Goal: Task Accomplishment & Management: Complete application form

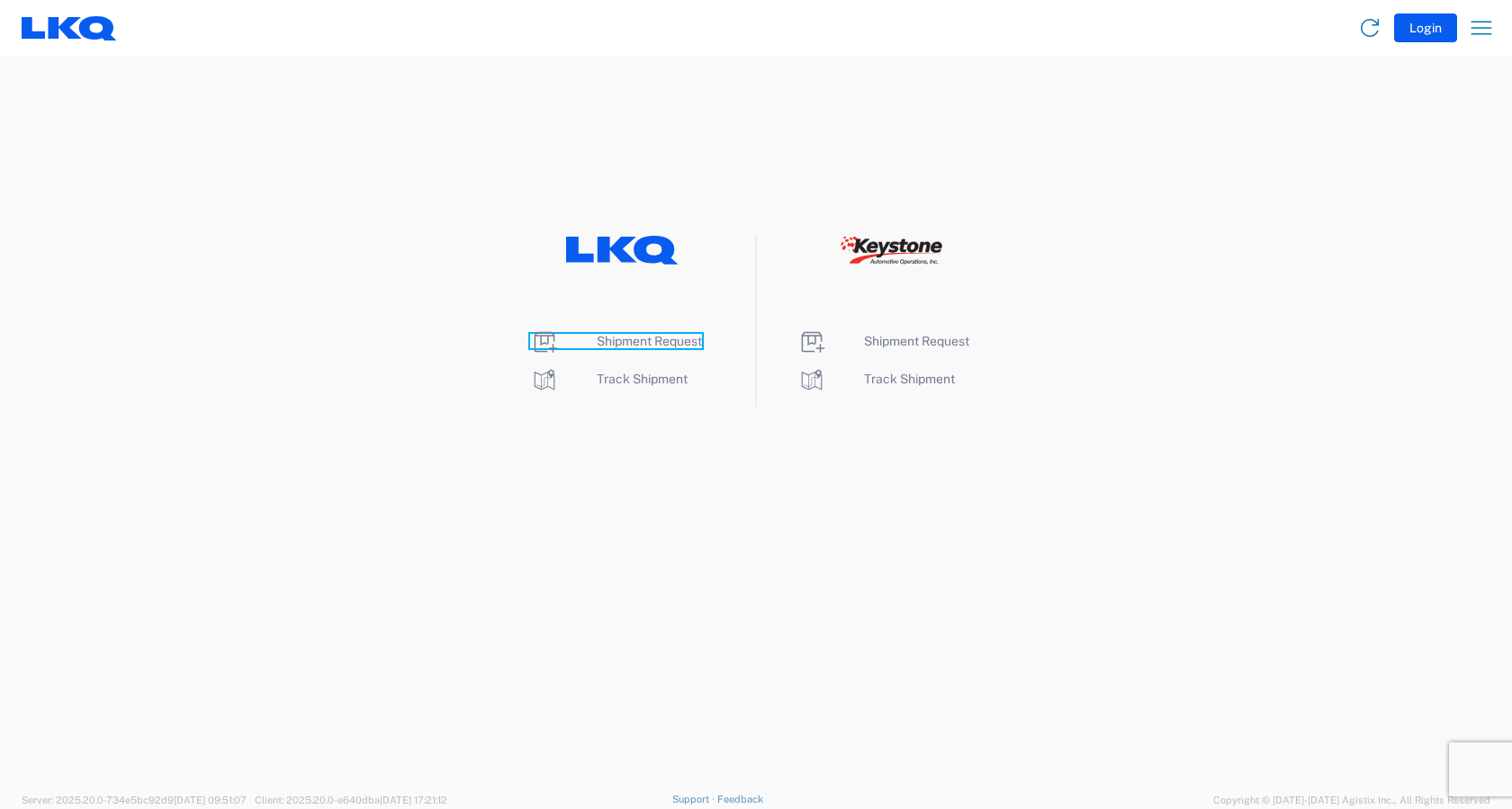
click at [633, 336] on span "Shipment Request" at bounding box center [649, 341] width 105 height 14
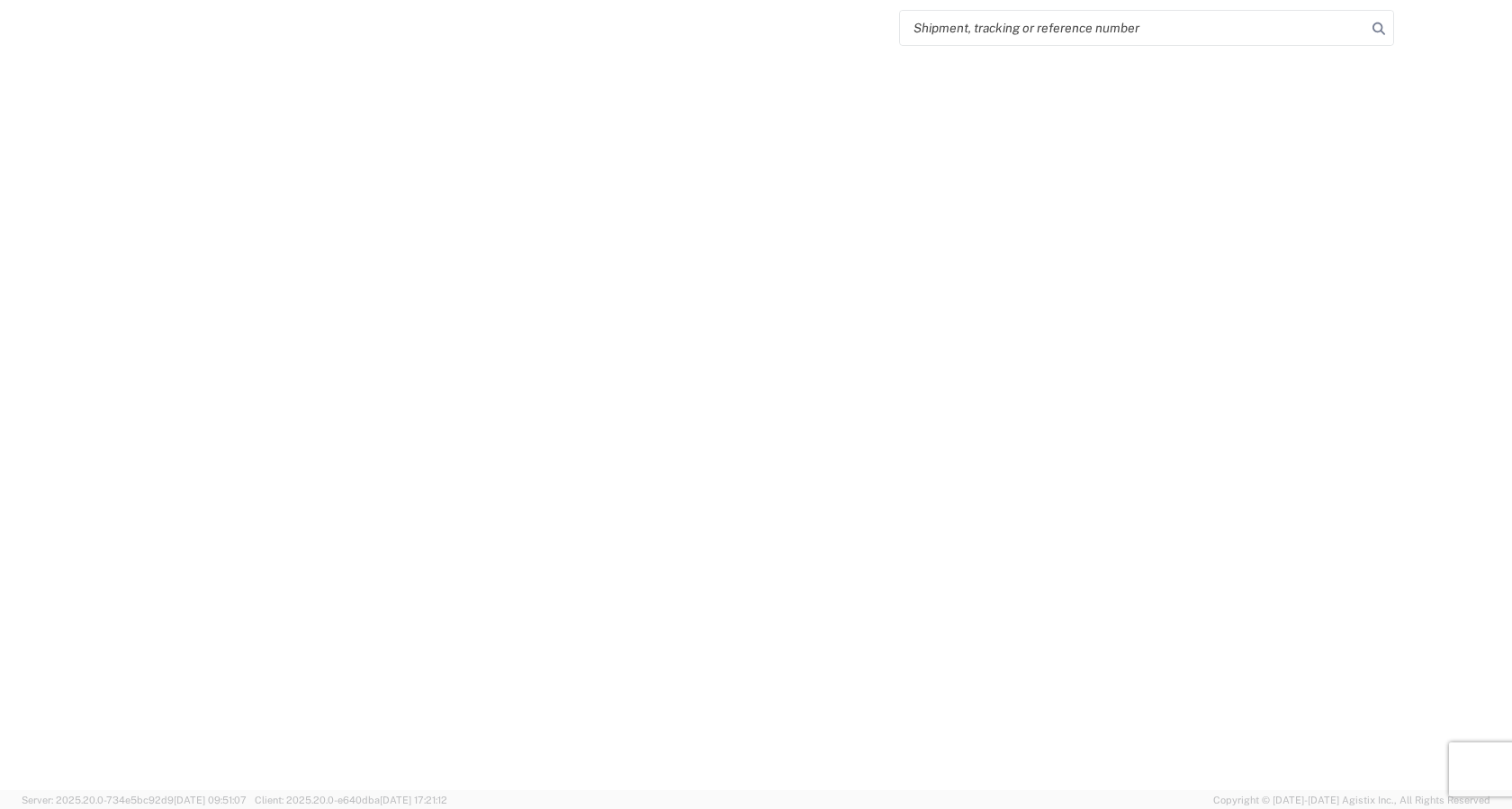
select select "FULL"
select select "LBS"
select select "IN"
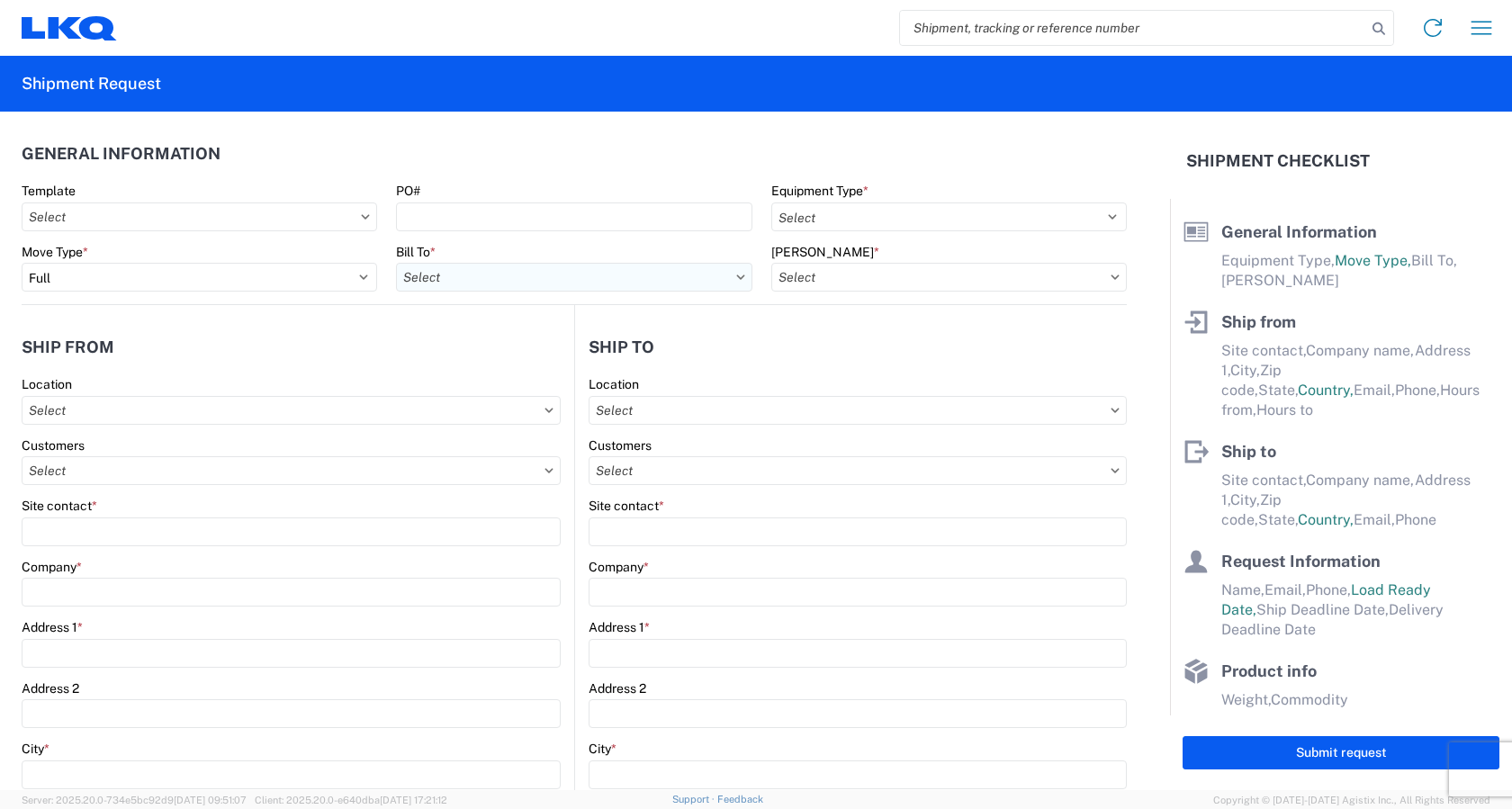
click at [512, 281] on input "text" at bounding box center [573, 278] width 355 height 28
type input "3266"
click at [500, 362] on div "3266 - [GEOGRAPHIC_DATA], [GEOGRAPHIC_DATA] (#266)" at bounding box center [573, 357] width 355 height 28
type input "3266 - [GEOGRAPHIC_DATA], [GEOGRAPHIC_DATA] (#266)"
click at [909, 281] on input "text" at bounding box center [949, 278] width 355 height 28
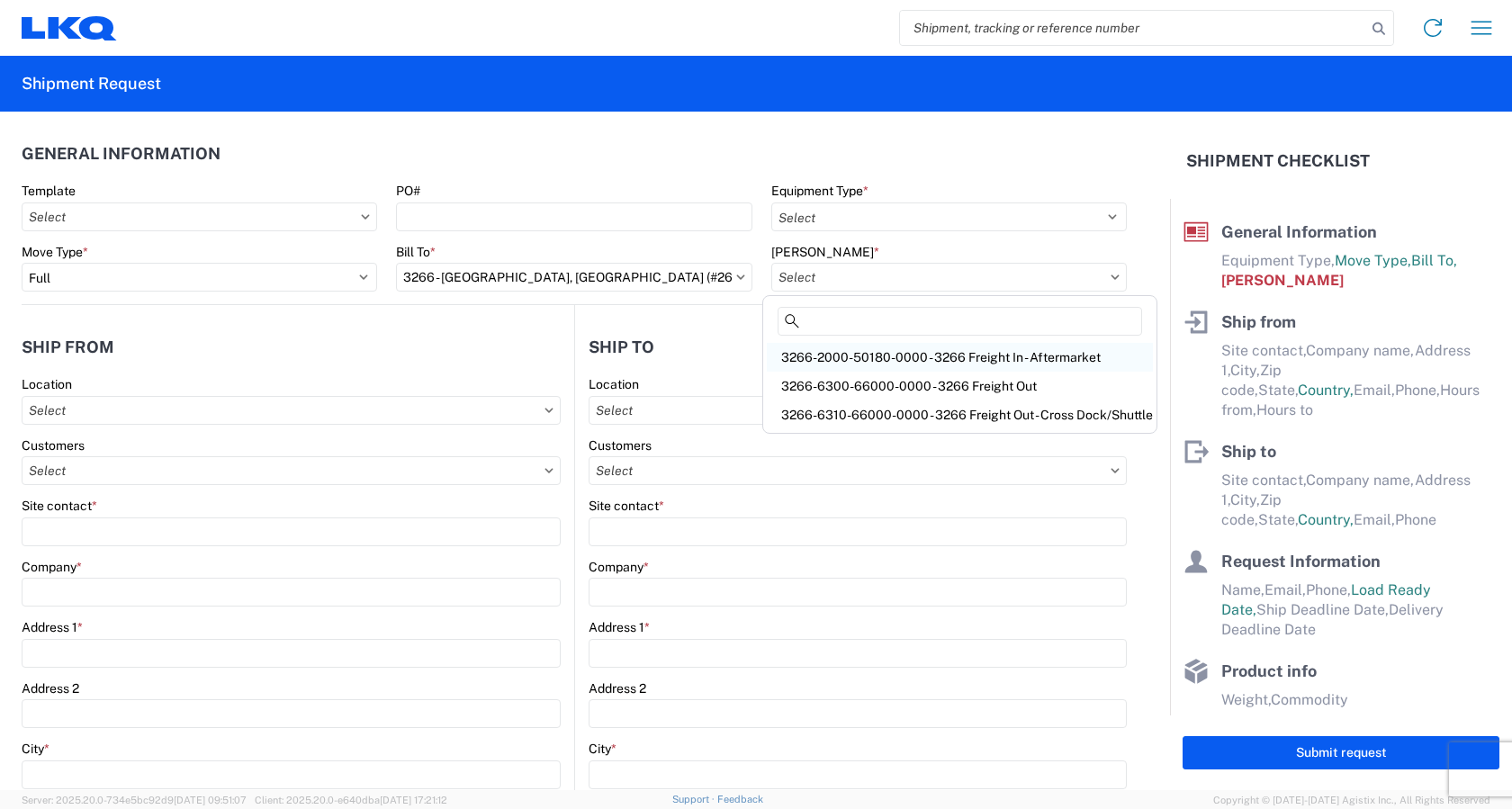
click at [923, 355] on div "3266-2000-50180-0000 - 3266 Freight In - Aftermarket" at bounding box center [960, 357] width 386 height 28
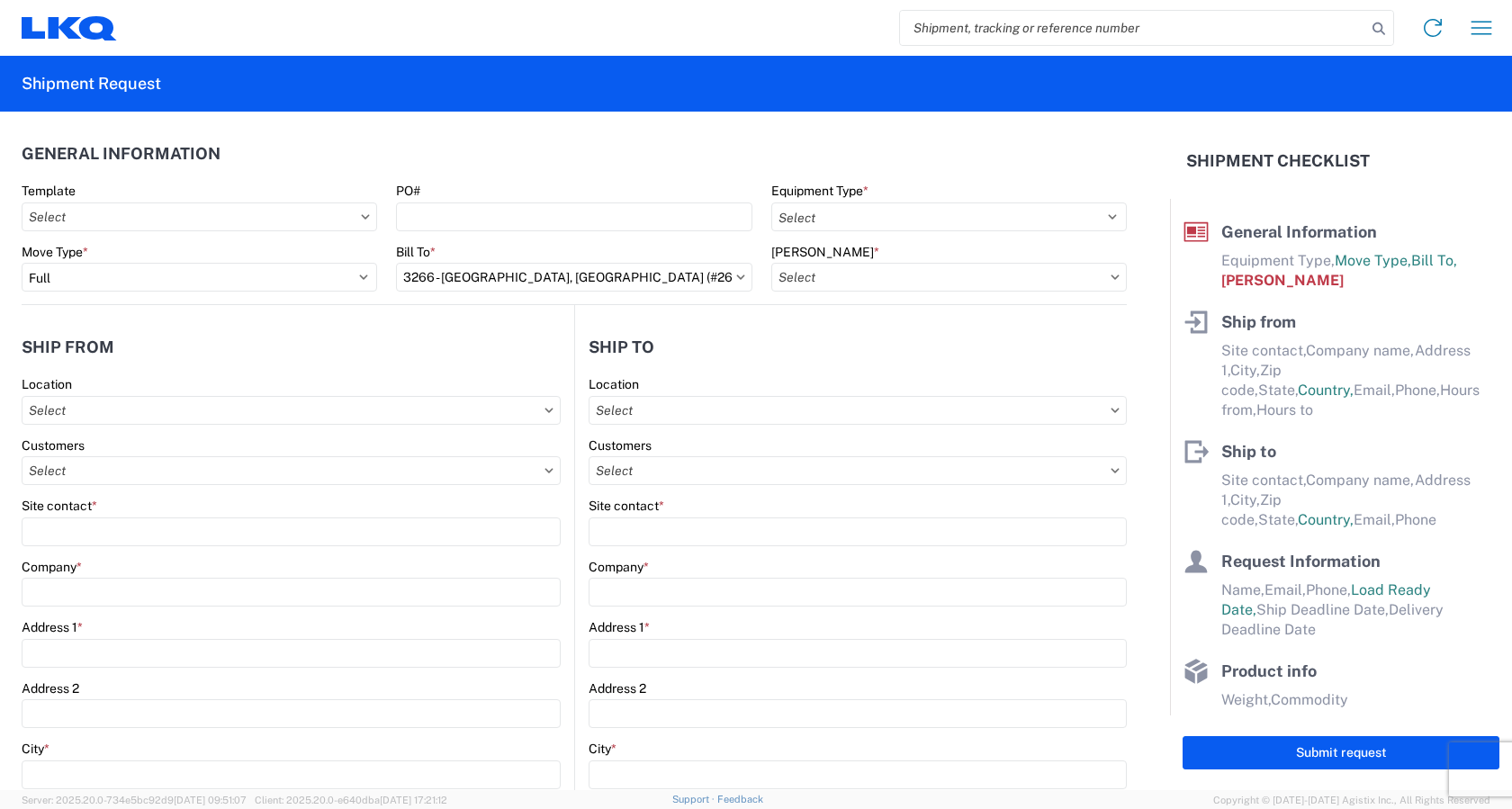
type input "3266-2000-50180-0000 - 3266 Freight In - Aftermarket"
